Goal: Use online tool/utility: Utilize a website feature to perform a specific function

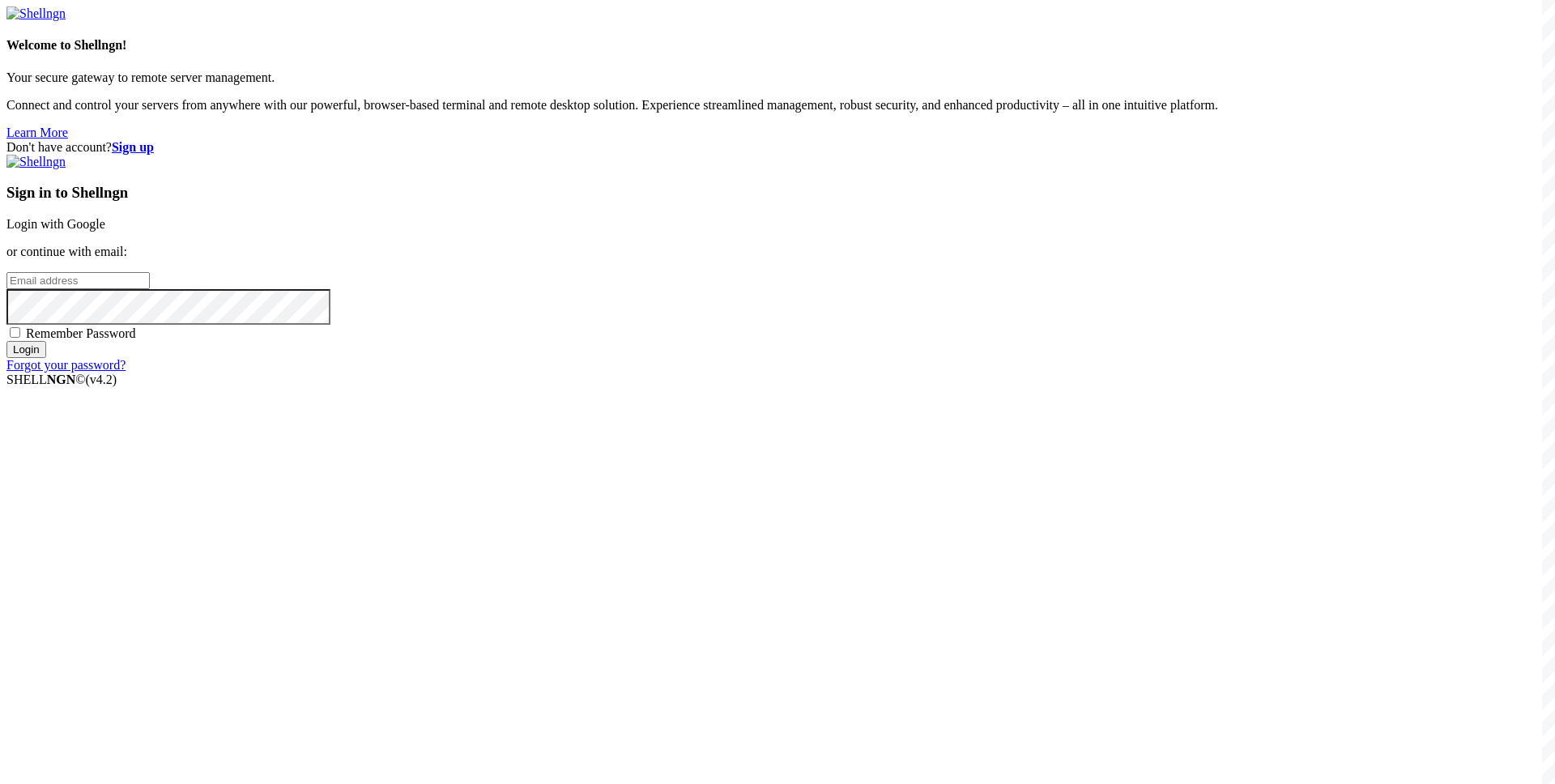
click at [752, 303] on div "Don't have account? Sign up Sign in to Shellngn Login with Google or continue w…" at bounding box center [777, 256] width 1542 height 233
click at [150, 289] on input "email" at bounding box center [77, 280] width 143 height 17
paste input "[EMAIL_ADDRESS][DOMAIN_NAME]"
type input "[EMAIL_ADDRESS][DOMAIN_NAME]"
click at [726, 372] on div "Don't have account? Sign up Sign in to Shellngn Login with Google or continue w…" at bounding box center [777, 256] width 1542 height 233
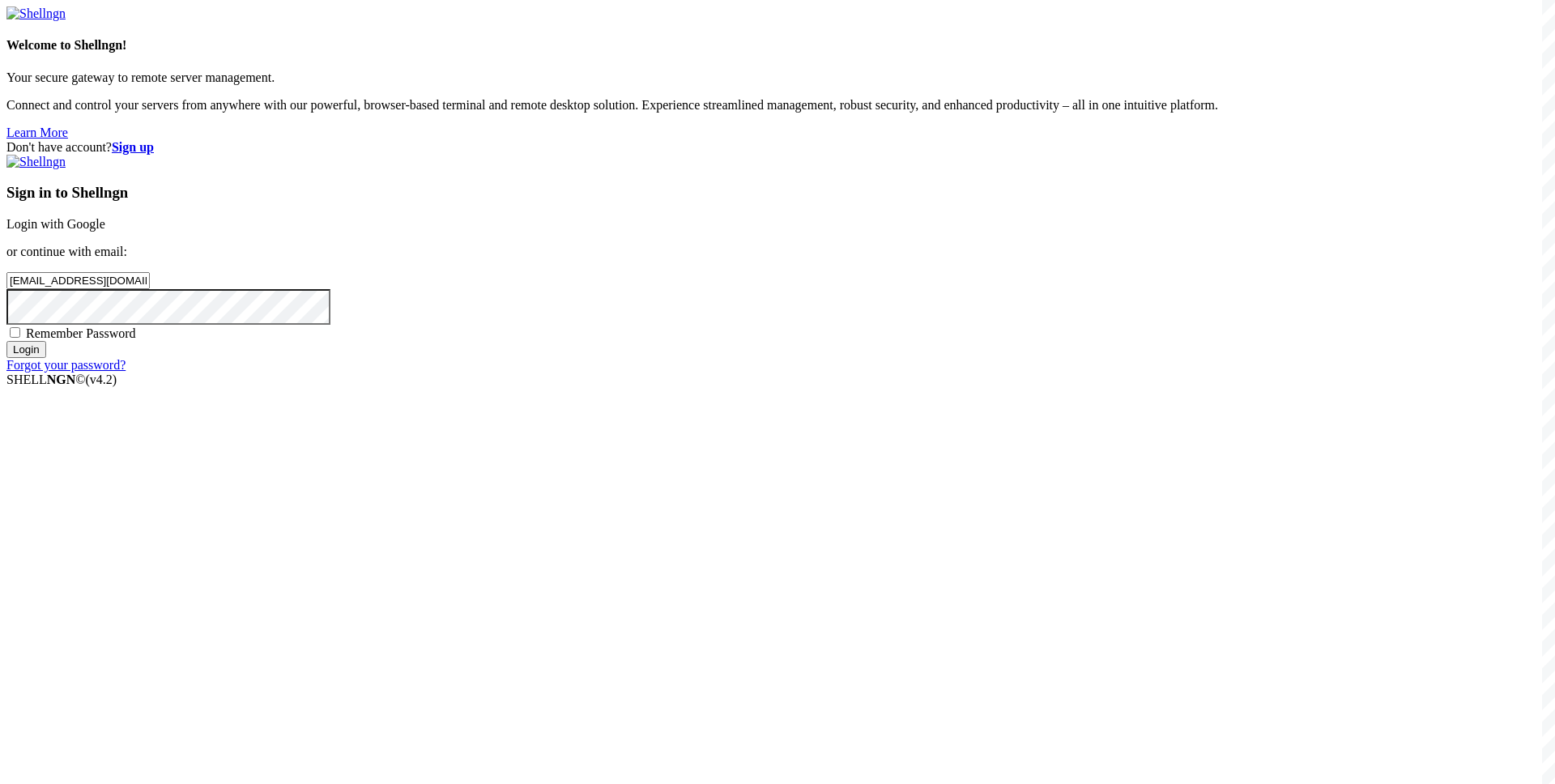
click at [136, 340] on span "Remember Password" at bounding box center [81, 334] width 110 height 14
click at [20, 338] on input "Remember Password" at bounding box center [15, 333] width 11 height 11
checkbox input "true"
click at [47, 358] on input "Login" at bounding box center [25, 349] width 40 height 17
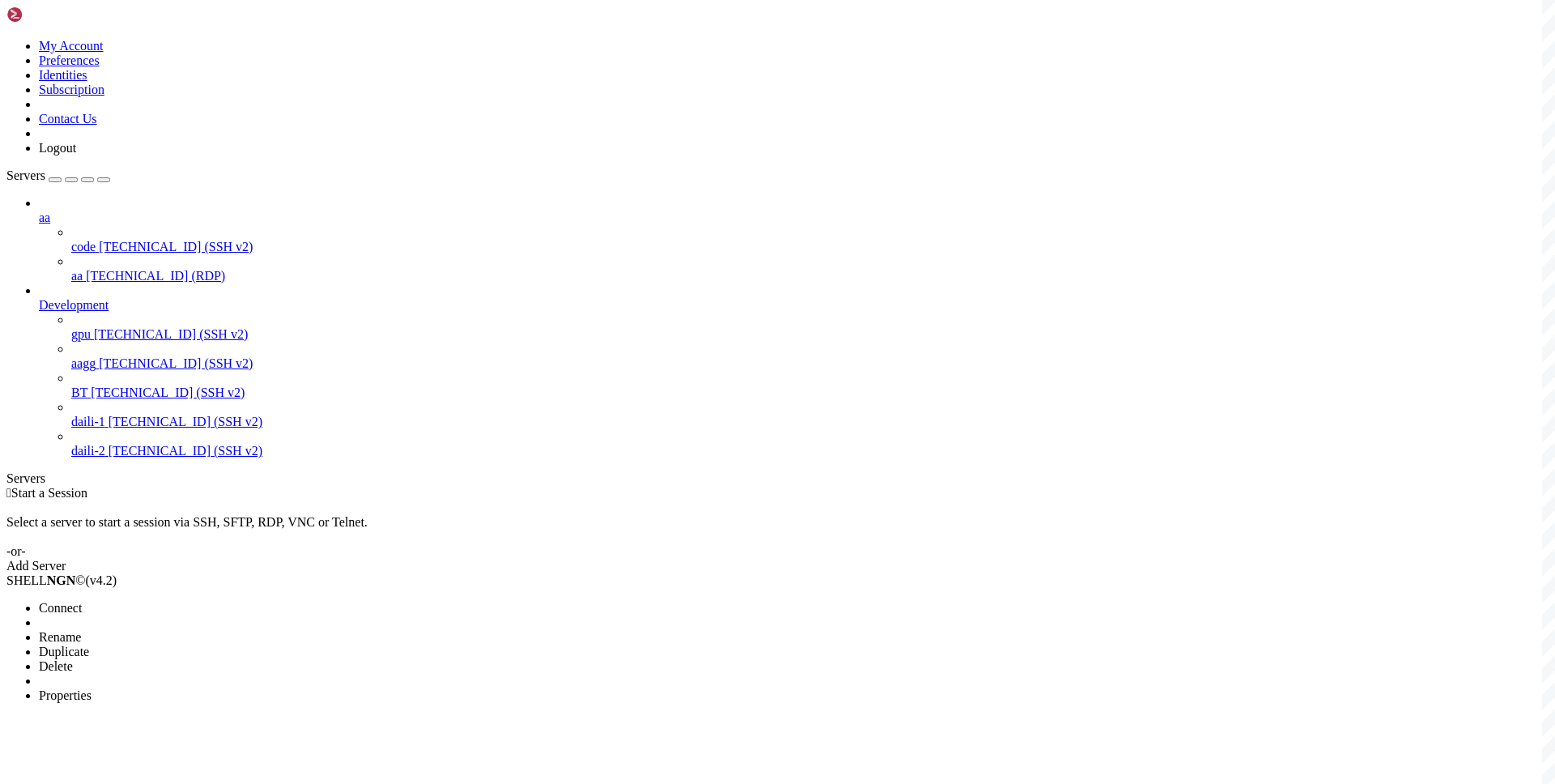
click at [82, 601] on span "Connect" at bounding box center [60, 608] width 43 height 14
